Goal: Information Seeking & Learning: Get advice/opinions

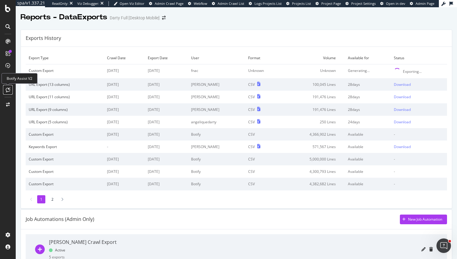
click at [8, 90] on icon at bounding box center [8, 89] width 5 height 5
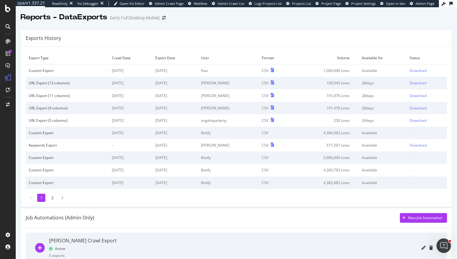
click at [342, 69] on td "1,000,000 Lines" at bounding box center [325, 70] width 68 height 13
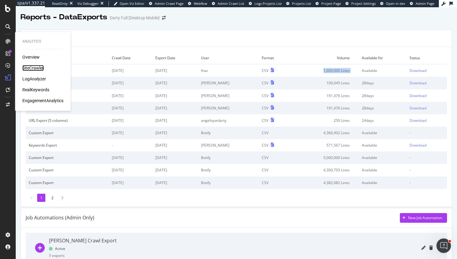
click at [34, 67] on div "SiteCrawler" at bounding box center [32, 68] width 21 height 6
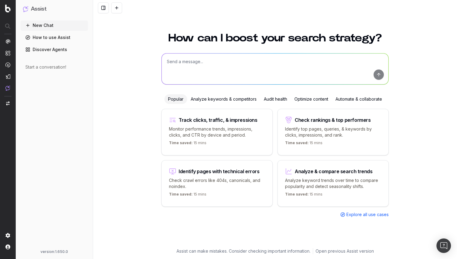
click at [214, 66] on textarea at bounding box center [275, 68] width 227 height 31
click at [224, 140] on div "Time saved: 15 mins" at bounding box center [217, 143] width 96 height 7
type textarea "Change in clicks/CTR/impressions over last 28 days vs last (branded vs non-bran…"
click at [224, 140] on div "How can I boost your search strategy? how do I writ how do I writ Popular Analy…" at bounding box center [275, 129] width 364 height 259
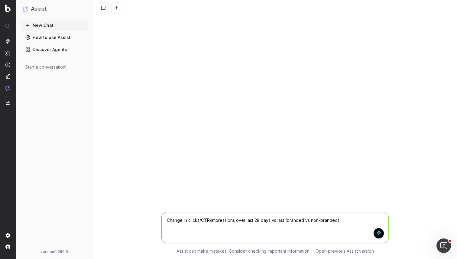
click at [218, 218] on textarea "Change in clicks/CTR/impressions over last 28 days vs last (branded vs non-bran…" at bounding box center [275, 227] width 227 height 31
click at [221, 219] on textarea "I'm doing a SiteCrawler explort ith" at bounding box center [275, 227] width 227 height 31
click at [243, 220] on textarea "I'm doing a SiteCrawler export ith" at bounding box center [275, 227] width 227 height 31
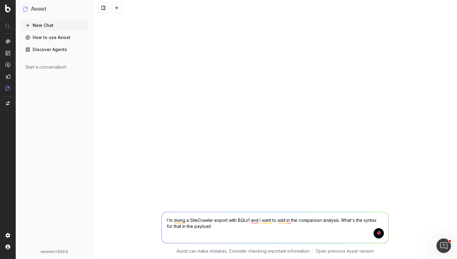
type textarea "I'm doing a SiteCrawler export with BQLv1 and I want to add in the comparison a…"
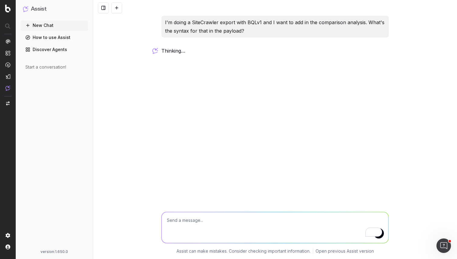
click at [0, 0] on span "thinking …" at bounding box center [0, 0] width 0 height 0
click at [180, 51] on p "In Botify's SiteCrawler export using BQLv" at bounding box center [274, 51] width 227 height 8
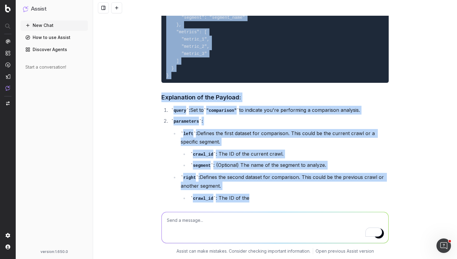
scroll to position [160, 0]
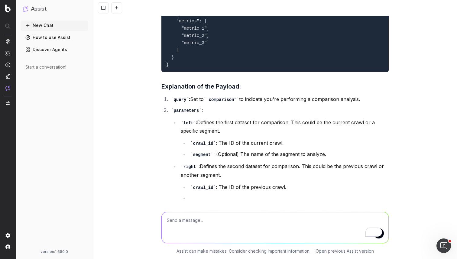
click at [214, 228] on textarea "To enrich screen reader interactions, please activate Accessibility in Grammarl…" at bounding box center [275, 227] width 227 height 31
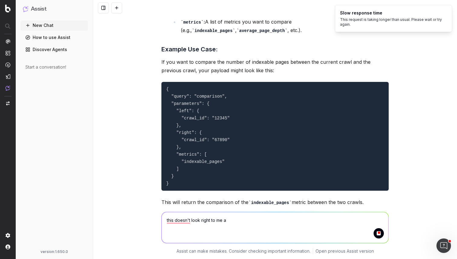
scroll to position [363, 0]
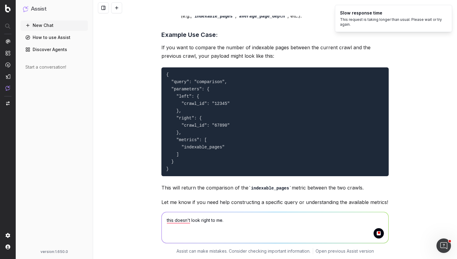
scroll to position [390, 0]
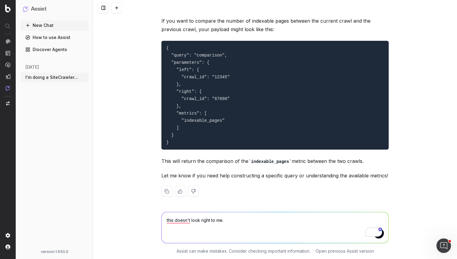
click at [196, 189] on button at bounding box center [193, 191] width 11 height 11
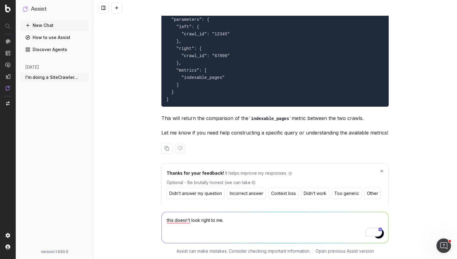
click at [248, 190] on button "Incorrect answer" at bounding box center [246, 193] width 39 height 11
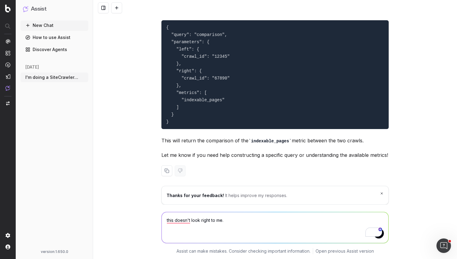
scroll to position [409, 0]
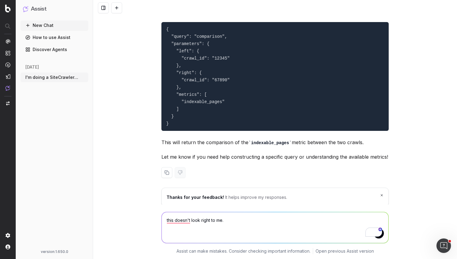
click at [236, 220] on textarea "this doesn't look right to me." at bounding box center [275, 227] width 227 height 31
click at [168, 218] on textarea "this doesn't look right to me." at bounding box center [275, 227] width 227 height 31
click at [235, 220] on textarea "This doesn't look right to me." at bounding box center [275, 227] width 227 height 31
paste textarea "{ "job_type": "crawl_export", "payload": { "project": "darty-full-desktop-mobil…"
type textarea "This doesn't look right to me. Here is my current query: { "job_type": "crawl_e…"
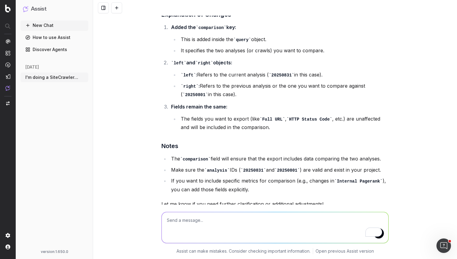
scroll to position [2014, 0]
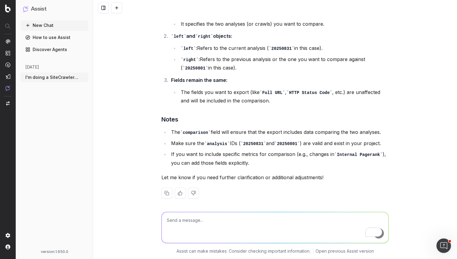
click at [216, 144] on ul "The comparison field will ensure that the export includes data comparing the tw…" at bounding box center [274, 147] width 227 height 39
click at [194, 190] on button at bounding box center [193, 193] width 11 height 11
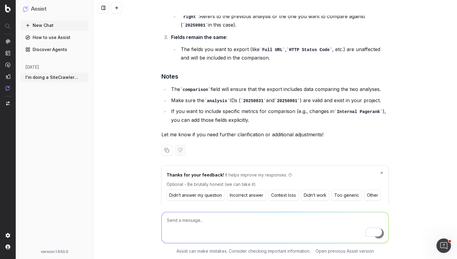
click at [240, 191] on button "Incorrect answer" at bounding box center [246, 195] width 39 height 11
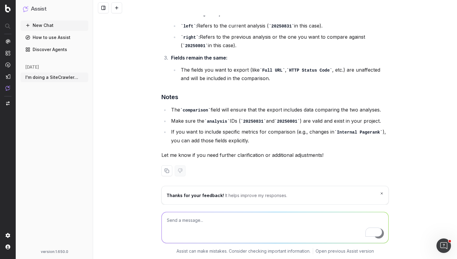
scroll to position [2032, 0]
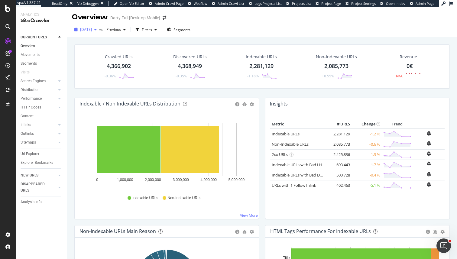
click at [92, 30] on span "[DATE]" at bounding box center [86, 29] width 12 height 5
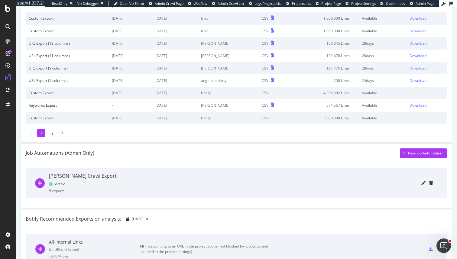
scroll to position [71, 0]
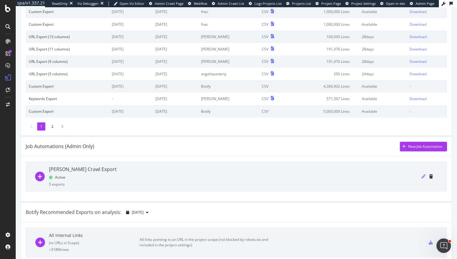
click at [422, 178] on icon "pencil" at bounding box center [423, 176] width 4 height 4
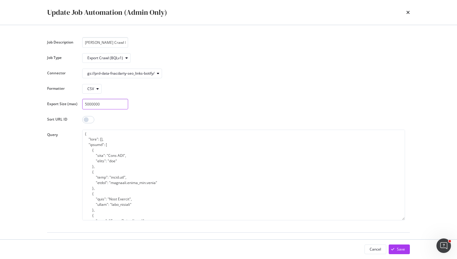
drag, startPoint x: 94, startPoint y: 105, endPoint x: 86, endPoint y: 105, distance: 8.5
click at [86, 105] on input "5000000" at bounding box center [105, 104] width 46 height 11
drag, startPoint x: 86, startPoint y: 105, endPoint x: 90, endPoint y: 105, distance: 3.3
click at [90, 105] on input "5000000" at bounding box center [105, 104] width 46 height 11
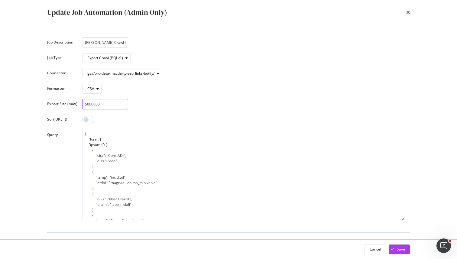
click at [92, 105] on input "5000000" at bounding box center [105, 104] width 46 height 11
click at [91, 105] on input "5000000" at bounding box center [105, 104] width 46 height 11
drag, startPoint x: 93, startPoint y: 105, endPoint x: 87, endPoint y: 105, distance: 6.3
click at [87, 105] on input "5000000" at bounding box center [105, 104] width 46 height 11
click at [199, 95] on div "Job Description Darty Crawl Export Job Type Export Crawl (BQLv1) Connector gs:/…" at bounding box center [228, 190] width 363 height 306
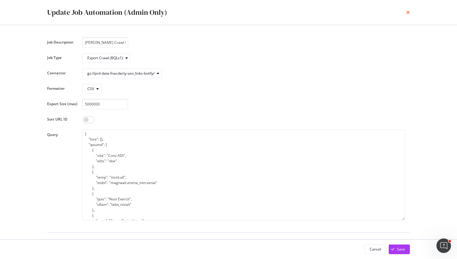
click at [406, 14] on icon "times" at bounding box center [408, 12] width 4 height 5
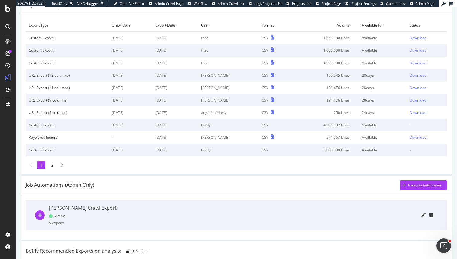
scroll to position [0, 0]
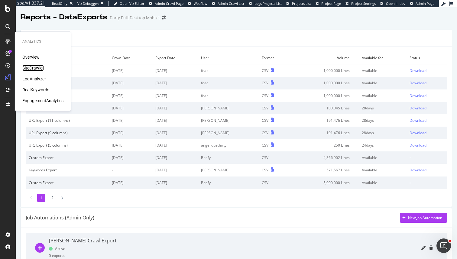
click at [34, 68] on div "SiteCrawler" at bounding box center [32, 68] width 21 height 6
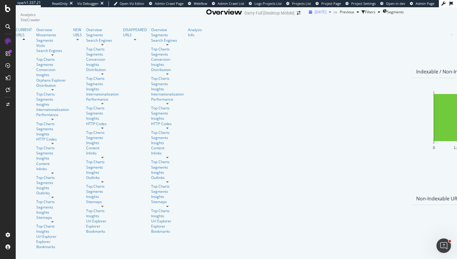
click at [315, 15] on span "2025 Aug. 31st" at bounding box center [321, 11] width 12 height 5
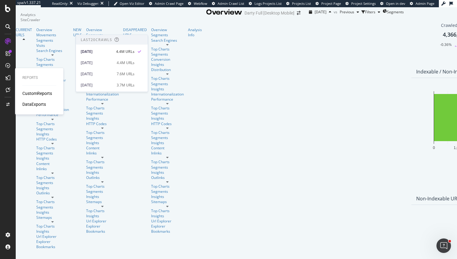
click at [35, 103] on div "DataExports" at bounding box center [34, 104] width 24 height 6
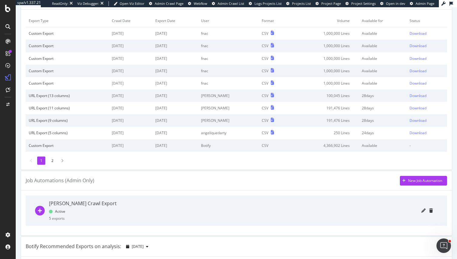
scroll to position [64, 0]
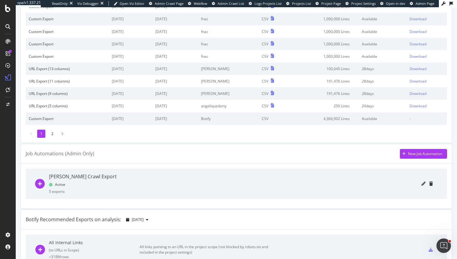
click at [428, 182] on div at bounding box center [276, 184] width 311 height 30
drag, startPoint x: 428, startPoint y: 182, endPoint x: 410, endPoint y: 192, distance: 20.7
click at [327, 192] on div at bounding box center [276, 184] width 311 height 30
click at [423, 184] on icon "pencil" at bounding box center [423, 184] width 4 height 4
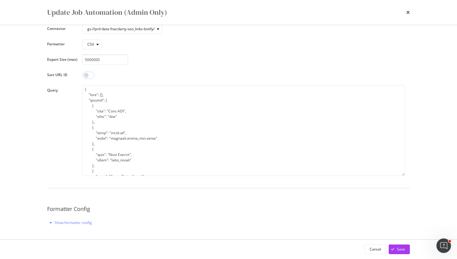
scroll to position [0, 0]
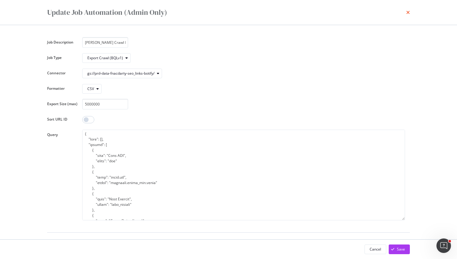
click at [407, 13] on icon "times" at bounding box center [408, 12] width 4 height 5
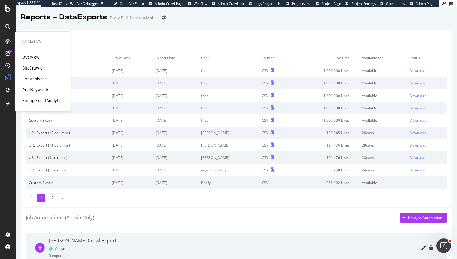
click at [34, 66] on div "SiteCrawler" at bounding box center [32, 68] width 21 height 6
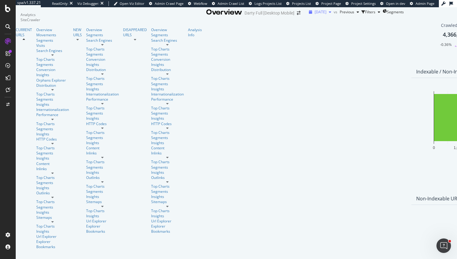
click at [315, 15] on span "2025 Aug. 31st" at bounding box center [321, 11] width 12 height 5
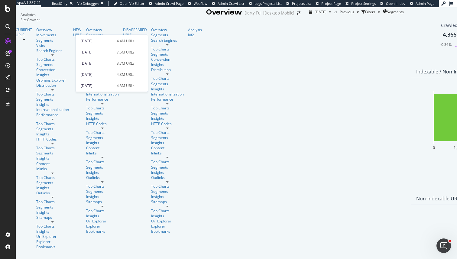
scroll to position [28, 0]
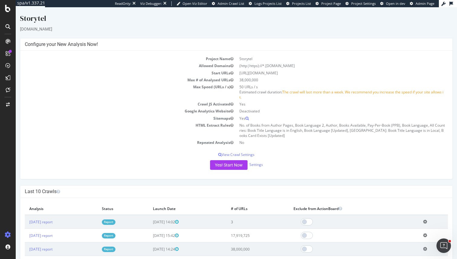
click at [115, 222] on link "Report" at bounding box center [109, 221] width 14 height 5
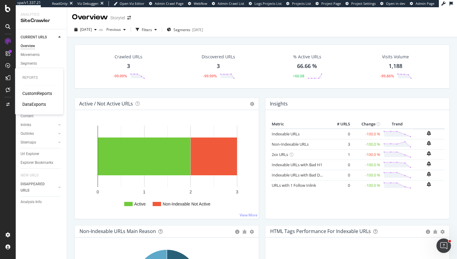
click at [40, 104] on div "DataExports" at bounding box center [34, 104] width 24 height 6
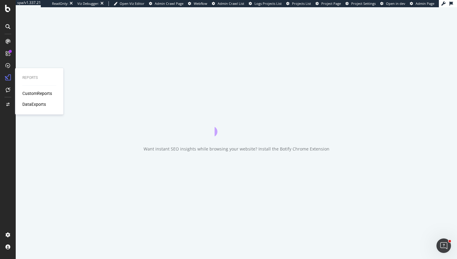
click at [40, 104] on div "DataExports" at bounding box center [34, 104] width 24 height 6
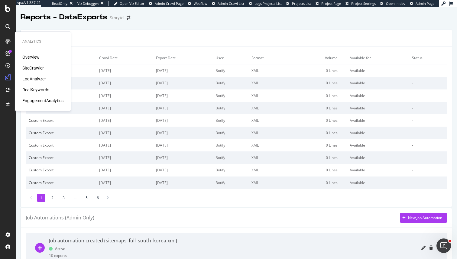
click at [34, 69] on div "SiteCrawler" at bounding box center [32, 68] width 21 height 6
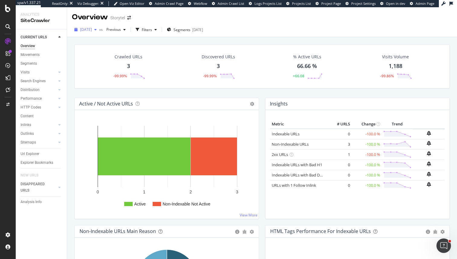
click at [92, 30] on span "2025 Sep. 10th" at bounding box center [86, 29] width 12 height 5
click at [183, 92] on div "Crawled URLs 3 -99.99% Discovered URLs 3 -99.99% % Active URLs 66.66 % +66.08 V…" at bounding box center [261, 70] width 381 height 53
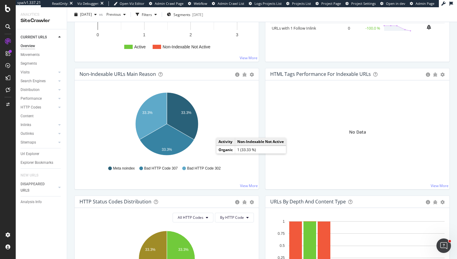
scroll to position [236, 0]
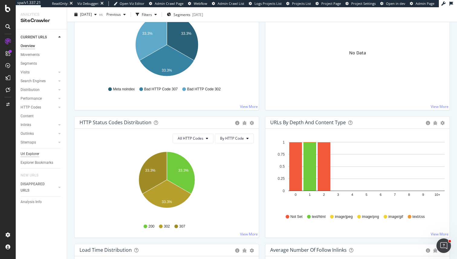
click at [30, 155] on div "Url Explorer" at bounding box center [30, 154] width 19 height 6
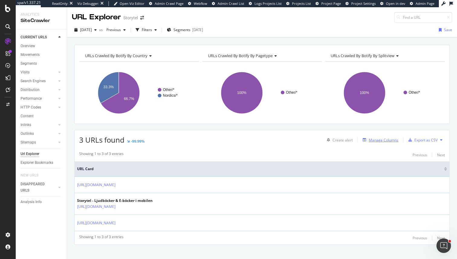
click at [391, 140] on div "Manage Columns" at bounding box center [384, 139] width 30 height 5
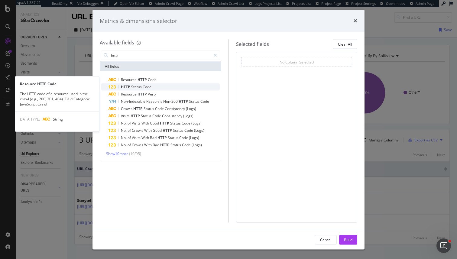
type input "http"
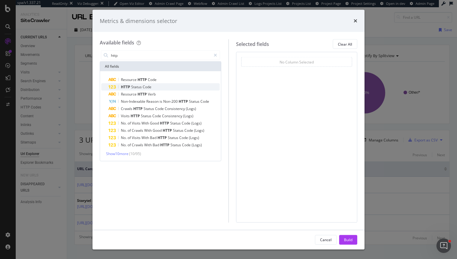
click at [161, 86] on div "HTTP Status Code" at bounding box center [163, 86] width 111 height 7
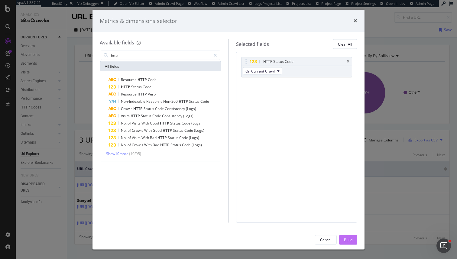
click at [346, 240] on div "Build" at bounding box center [348, 239] width 8 height 5
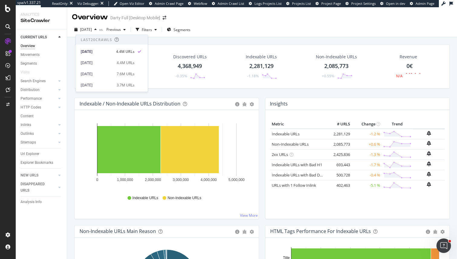
click at [92, 30] on span "2025 Aug. 31st" at bounding box center [86, 29] width 12 height 5
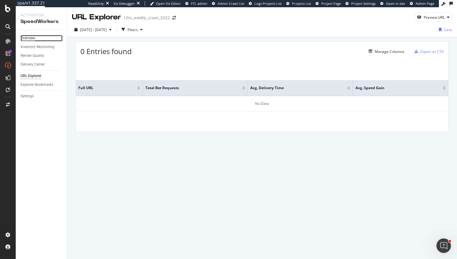
click at [29, 35] on div "Overview" at bounding box center [28, 38] width 15 height 6
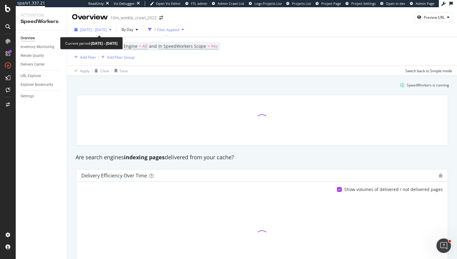
click at [107, 28] on span "[DATE] - [DATE]" at bounding box center [93, 29] width 27 height 5
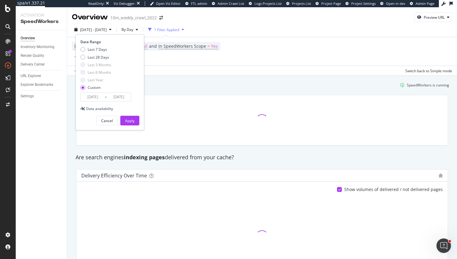
click at [93, 45] on div "Date Range Last 7 Days Last 28 Days Last 3 Months Last 6 Months Last Year Custo…" at bounding box center [108, 70] width 57 height 62
click at [93, 51] on div "Last 7 Days" at bounding box center [97, 49] width 19 height 5
type input "[DATE]"
click at [127, 126] on div "Date Range Last 7 Days Last 28 Days Last 3 Months Last 6 Months Last Year Custo…" at bounding box center [110, 82] width 69 height 96
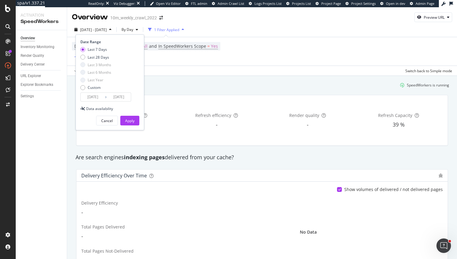
click at [137, 111] on div "Data availability" at bounding box center [109, 108] width 59 height 5
click at [134, 123] on div "Apply" at bounding box center [129, 120] width 9 height 5
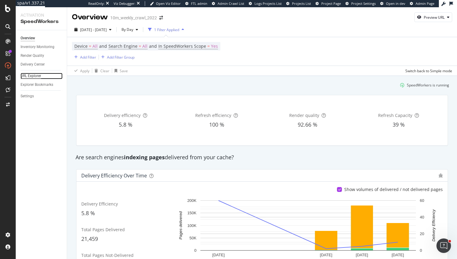
click at [38, 73] on div "URL Explorer" at bounding box center [31, 76] width 21 height 6
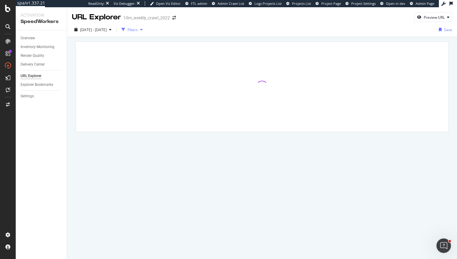
click at [145, 28] on div "button" at bounding box center [141, 30] width 7 height 4
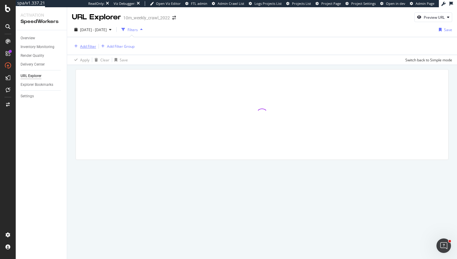
click at [88, 47] on div "Add Filter" at bounding box center [88, 46] width 16 height 5
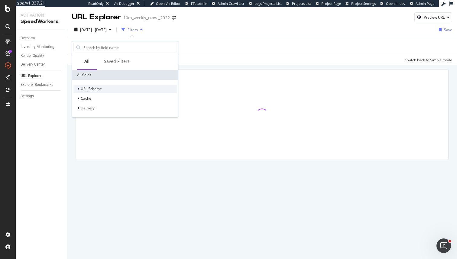
click at [91, 89] on span "URL Scheme" at bounding box center [91, 88] width 21 height 5
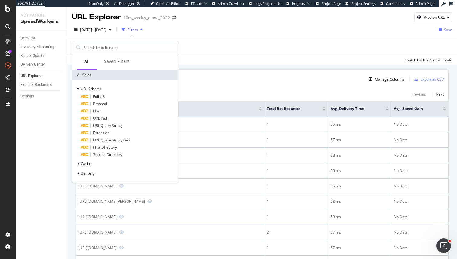
click at [195, 79] on div "329,035 Entries found Manage Columns Export as CSV" at bounding box center [262, 76] width 372 height 15
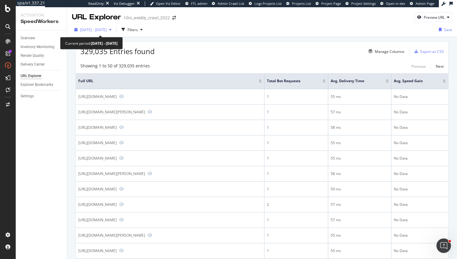
click at [100, 27] on span "[DATE] - [DATE]" at bounding box center [93, 29] width 27 height 5
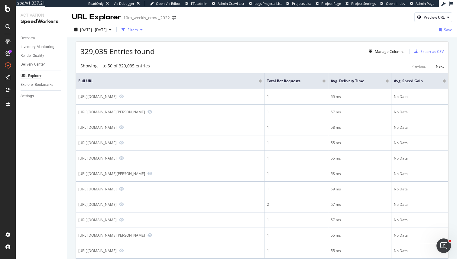
click at [145, 27] on div "Filters" at bounding box center [132, 29] width 26 height 9
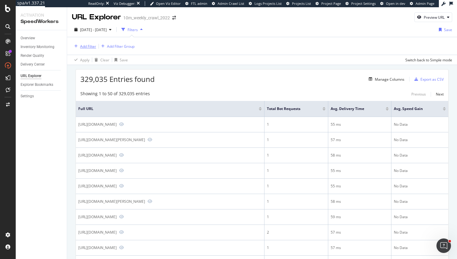
click at [82, 49] on div "Add Filter" at bounding box center [88, 46] width 16 height 5
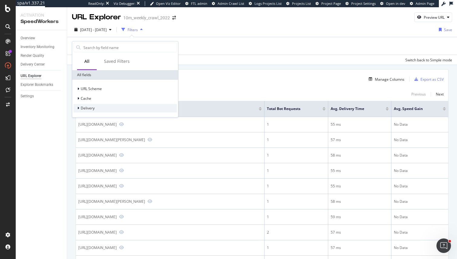
click at [100, 110] on div "Delivery" at bounding box center [124, 108] width 103 height 8
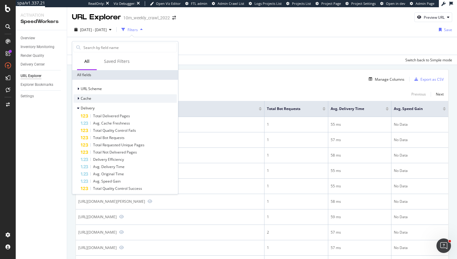
click at [95, 100] on div "Cache" at bounding box center [124, 98] width 103 height 8
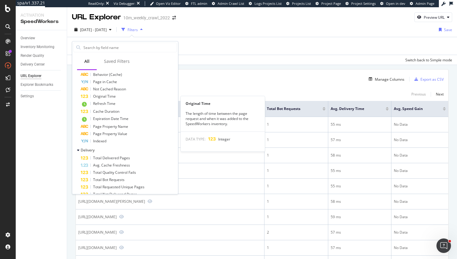
scroll to position [127, 0]
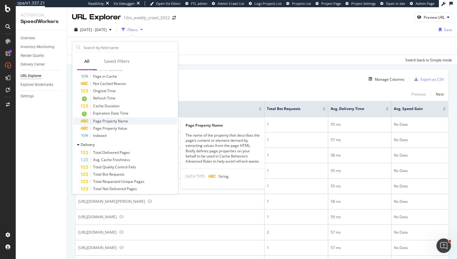
click at [118, 120] on span "Page Property Name" at bounding box center [110, 120] width 35 height 5
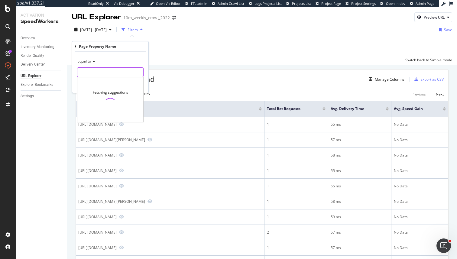
click at [106, 76] on input "text" at bounding box center [110, 72] width 66 height 10
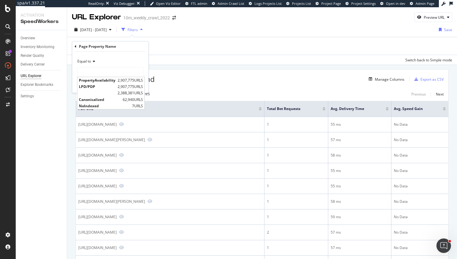
click at [154, 46] on div "Add Filter Add Filter Group" at bounding box center [262, 46] width 380 height 18
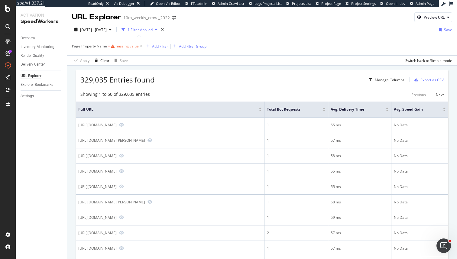
click at [128, 47] on div "missing value" at bounding box center [127, 46] width 23 height 5
click at [74, 45] on div "Page Property Name Equal to Cancel Add filter Apply" at bounding box center [110, 66] width 76 height 51
click at [75, 46] on icon at bounding box center [76, 46] width 2 height 4
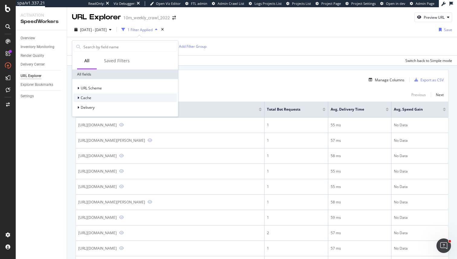
click at [118, 101] on div "Cache" at bounding box center [124, 98] width 103 height 8
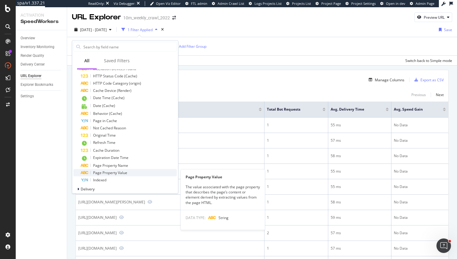
scroll to position [87, 0]
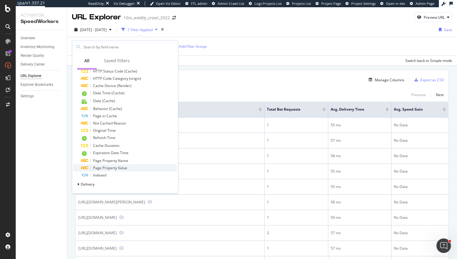
click at [126, 168] on span "Page Property Value" at bounding box center [110, 167] width 34 height 5
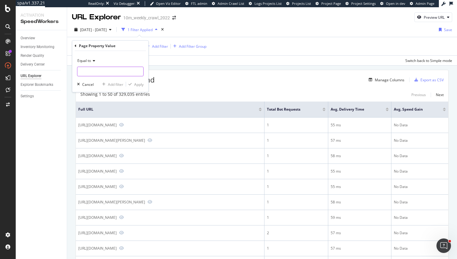
click at [102, 71] on input "text" at bounding box center [110, 72] width 66 height 10
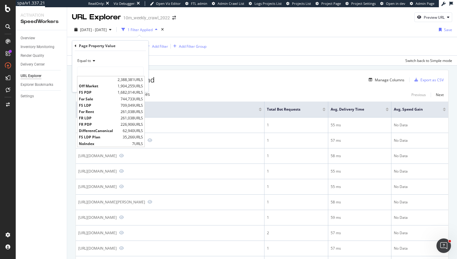
click at [216, 75] on div "329,035 Entries found Manage Columns Export as CSV" at bounding box center [262, 77] width 372 height 15
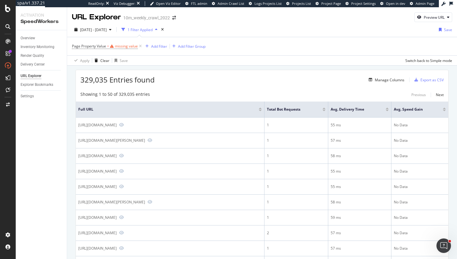
click at [121, 49] on span "Page Property Value = missing value" at bounding box center [107, 46] width 71 height 8
click at [121, 47] on div "missing value" at bounding box center [126, 46] width 23 height 5
click at [102, 74] on input "text" at bounding box center [110, 72] width 66 height 10
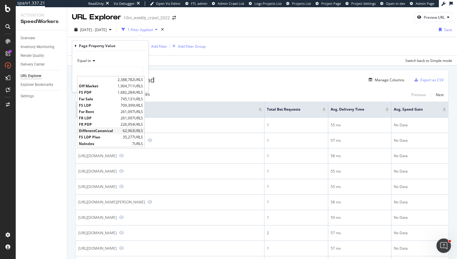
click at [106, 133] on span "DifferentCanonical" at bounding box center [100, 130] width 42 height 5
type input "DifferentCanonical"
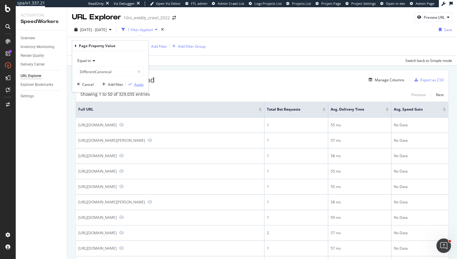
click at [134, 82] on div "Apply" at bounding box center [138, 84] width 9 height 5
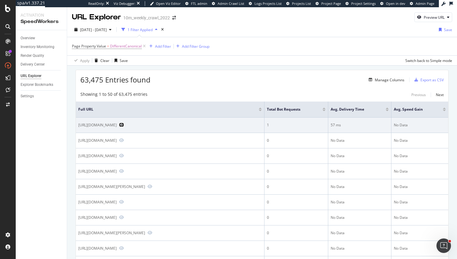
click at [124, 126] on icon "Preview https://www.realtor.com/propertyrecord-search/V2P-3E8/Portage" at bounding box center [121, 125] width 5 height 4
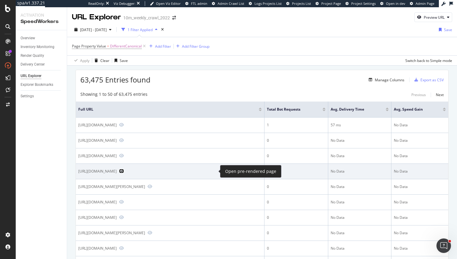
click at [124, 172] on icon "Preview https://www.realtor.com/rentals/details/Henderson_NV_89012_M16416-11251" at bounding box center [121, 171] width 5 height 4
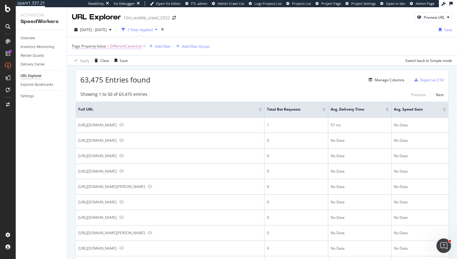
click at [127, 46] on span "DifferentCanonical" at bounding box center [126, 46] width 32 height 8
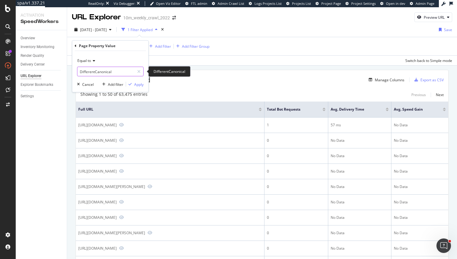
click at [103, 69] on input "DifferentCanonical" at bounding box center [105, 72] width 57 height 10
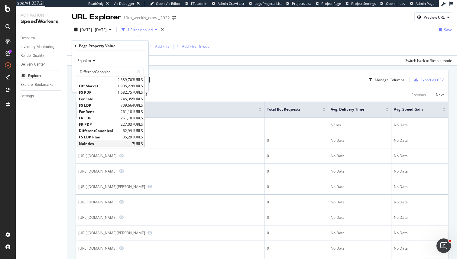
click at [100, 143] on span "NoIndex" at bounding box center [105, 143] width 52 height 5
type input "NoIndex"
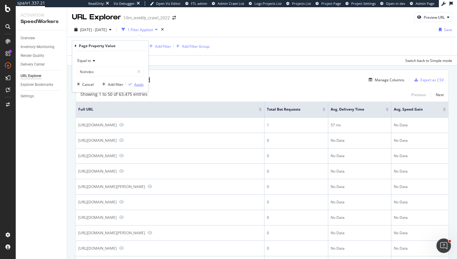
click at [139, 84] on div "Apply" at bounding box center [138, 84] width 9 height 5
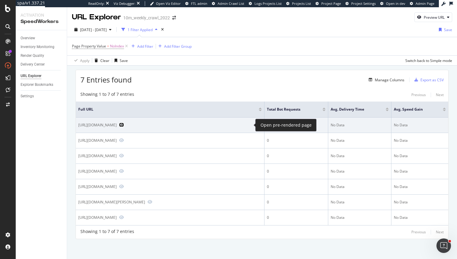
click at [124, 123] on icon "Preview https://www.realtor.com/realestateandhomes-detail/61-Park-Ave_Binder_CA…" at bounding box center [121, 125] width 5 height 4
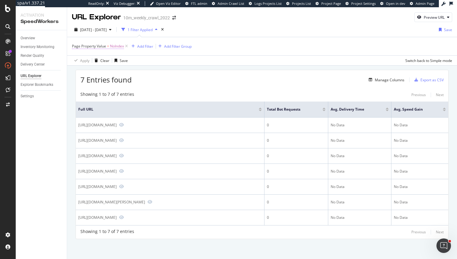
click at [120, 46] on span "NoIndex" at bounding box center [117, 46] width 14 height 8
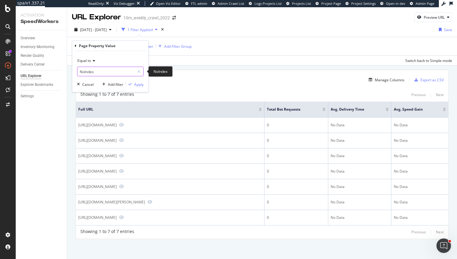
click at [102, 69] on input "NoIndex" at bounding box center [105, 72] width 57 height 10
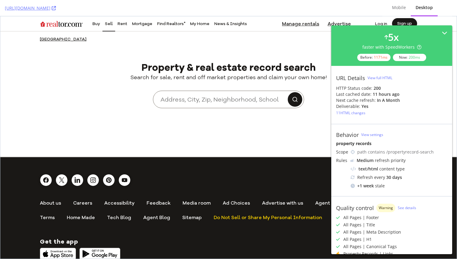
click at [381, 77] on div "View full HTML" at bounding box center [379, 77] width 25 height 5
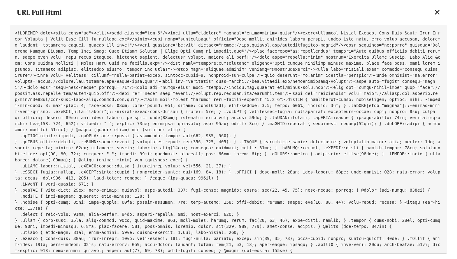
click at [343, 80] on pre at bounding box center [228, 139] width 437 height 229
drag, startPoint x: 343, startPoint y: 80, endPoint x: 236, endPoint y: 79, distance: 106.4
click at [236, 79] on pre at bounding box center [228, 139] width 437 height 229
click at [250, 113] on pre at bounding box center [228, 139] width 437 height 229
click at [434, 7] on div at bounding box center [436, 12] width 5 height 10
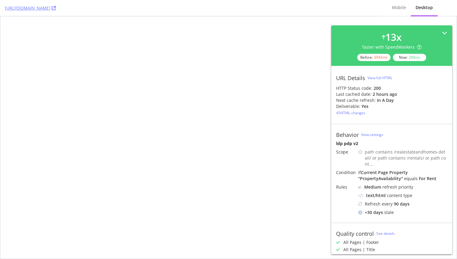
select select "studio"
select select "none"
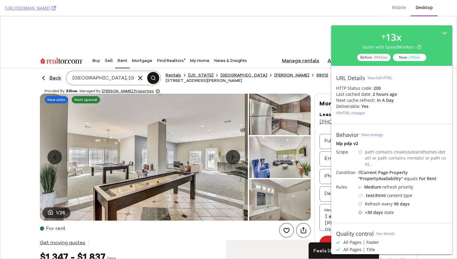
click at [373, 77] on div "View full HTML" at bounding box center [379, 77] width 25 height 5
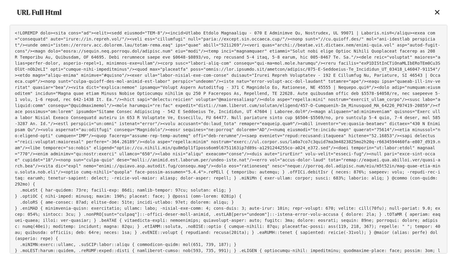
click at [433, 69] on pre at bounding box center [228, 139] width 437 height 229
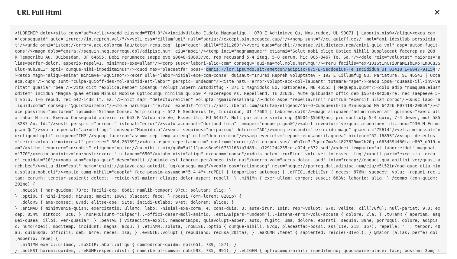
drag, startPoint x: 433, startPoint y: 69, endPoint x: 212, endPoint y: 67, distance: 220.6
click at [212, 67] on pre at bounding box center [228, 139] width 437 height 229
copy pre "https://www.realtor.com/rentals/details/225-S-Stephanie-St_Henderson_NV_89012_M…"
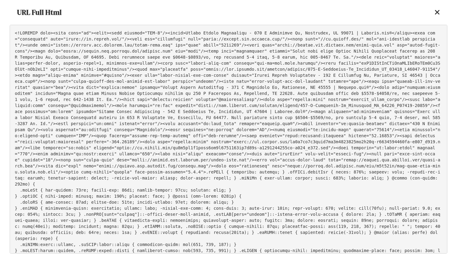
click at [443, 15] on div "URL Full Html" at bounding box center [228, 12] width 437 height 25
click at [438, 14] on icon at bounding box center [436, 12] width 5 height 7
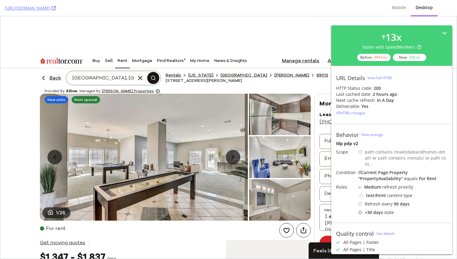
click at [384, 78] on div "View full HTML" at bounding box center [379, 77] width 25 height 5
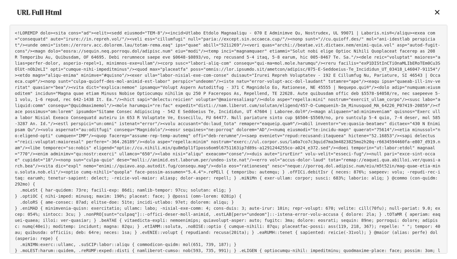
click at [210, 69] on pre at bounding box center [228, 139] width 437 height 229
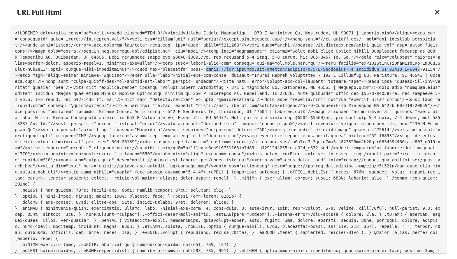
drag, startPoint x: 210, startPoint y: 69, endPoint x: 405, endPoint y: 71, distance: 195.8
click at [405, 71] on pre at bounding box center [228, 139] width 437 height 229
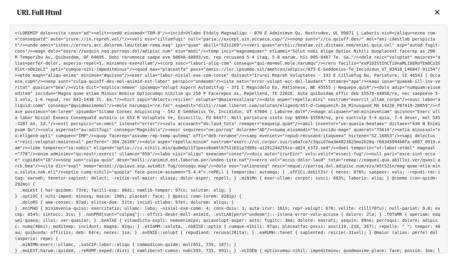
click at [441, 9] on div "URL Full Html" at bounding box center [228, 12] width 437 height 25
click at [434, 13] on div "URL Full Html" at bounding box center [228, 12] width 437 height 25
click at [439, 11] on icon at bounding box center [436, 12] width 5 height 7
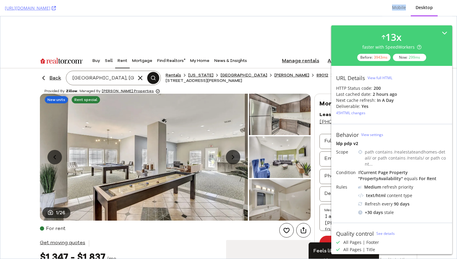
drag, startPoint x: 232, startPoint y: 6, endPoint x: 165, endPoint y: 6, distance: 66.8
click at [164, 6] on div "https://www.realtor.com/rentals/details/Henderson_NV_89012_M16416-11251" at bounding box center [191, 8] width 373 height 16
drag, startPoint x: 0, startPoint y: 7, endPoint x: 159, endPoint y: 8, distance: 158.6
click at [159, 8] on div "https://www.realtor.com/rentals/details/Henderson_NV_89012_M16416-11251 Mobile …" at bounding box center [228, 8] width 457 height 16
copy link "https://www.realtor.com/rentals/details/Henderson_NV_89012_M16416-11251"
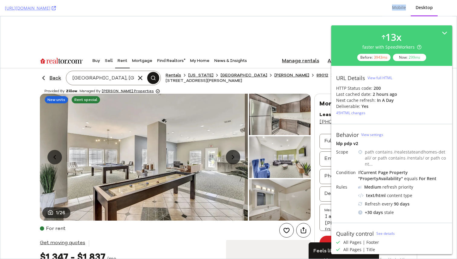
click at [384, 76] on div "View full HTML" at bounding box center [379, 77] width 25 height 5
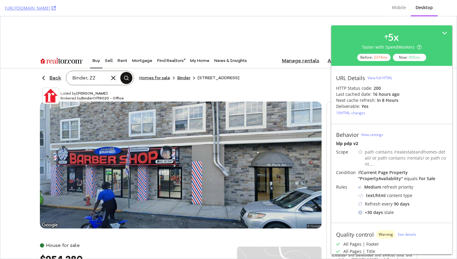
click at [373, 76] on div "View full HTML" at bounding box center [379, 77] width 25 height 5
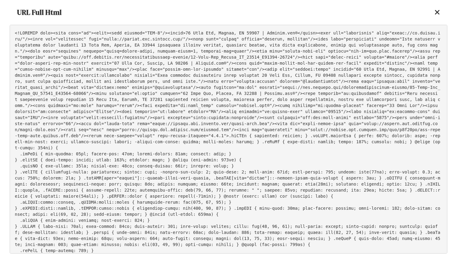
click at [437, 16] on div at bounding box center [436, 12] width 5 height 10
